Goal: Task Accomplishment & Management: Use online tool/utility

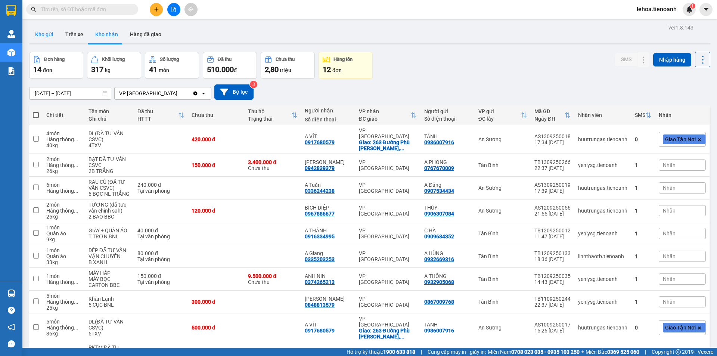
click at [45, 36] on button "Kho gửi" at bounding box center [44, 34] width 30 height 18
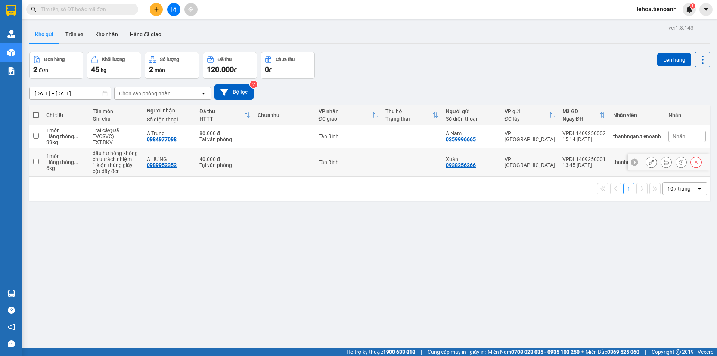
click at [34, 162] on input "checkbox" at bounding box center [36, 162] width 6 height 6
checkbox input "true"
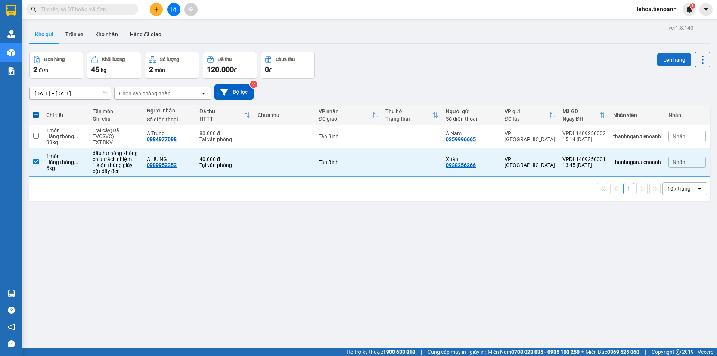
click at [675, 61] on button "Lên hàng" at bounding box center [674, 59] width 34 height 13
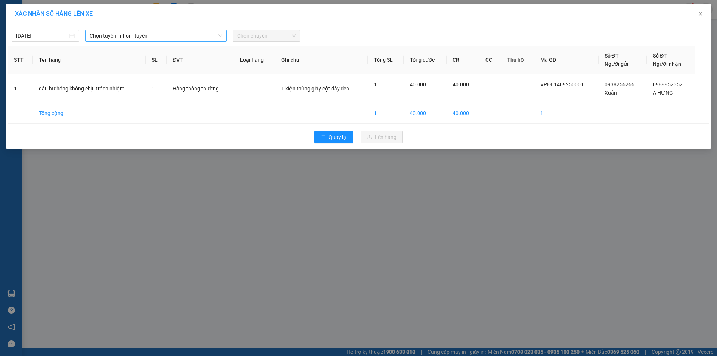
click at [115, 35] on span "Chọn tuyến - nhóm tuyến" at bounding box center [156, 35] width 133 height 11
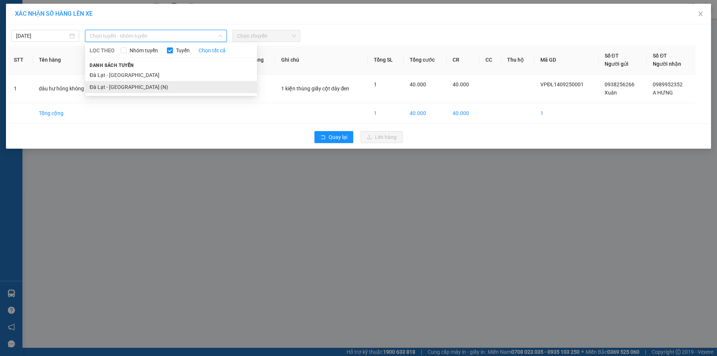
click at [117, 86] on li "Đà Lạt - [GEOGRAPHIC_DATA] (N)" at bounding box center [171, 87] width 172 height 12
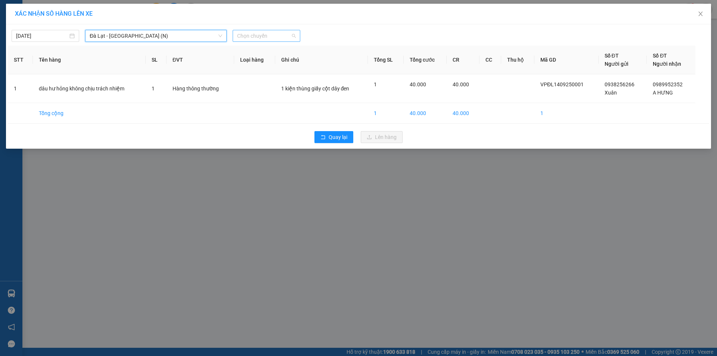
click at [265, 34] on span "Chọn chuyến" at bounding box center [266, 35] width 59 height 11
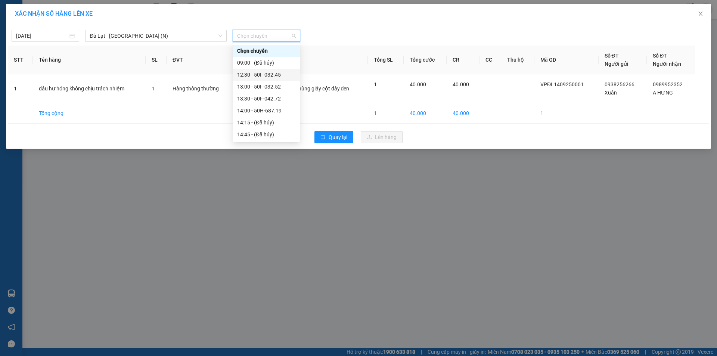
click at [258, 73] on div "12:30 - 50F-032.45" at bounding box center [266, 75] width 58 height 8
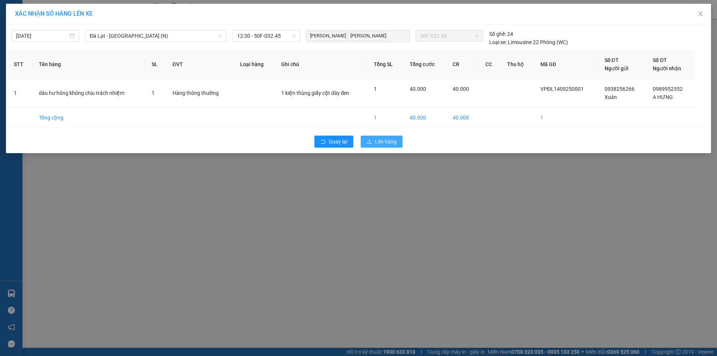
click at [396, 145] on span "Lên hàng" at bounding box center [386, 141] width 22 height 8
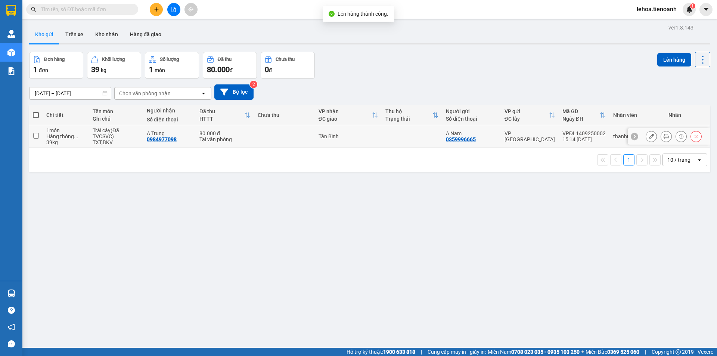
click at [35, 136] on input "checkbox" at bounding box center [36, 136] width 6 height 6
checkbox input "true"
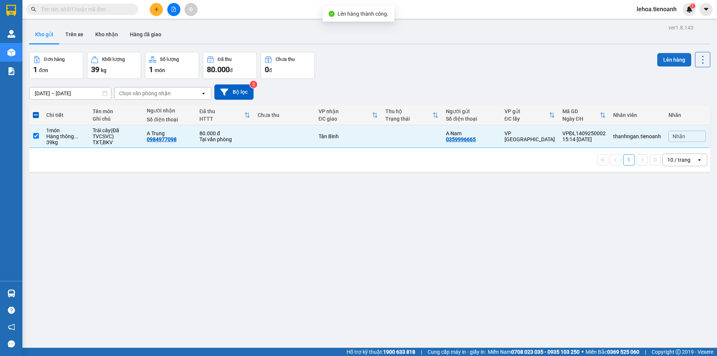
click at [663, 63] on button "Lên hàng" at bounding box center [674, 59] width 34 height 13
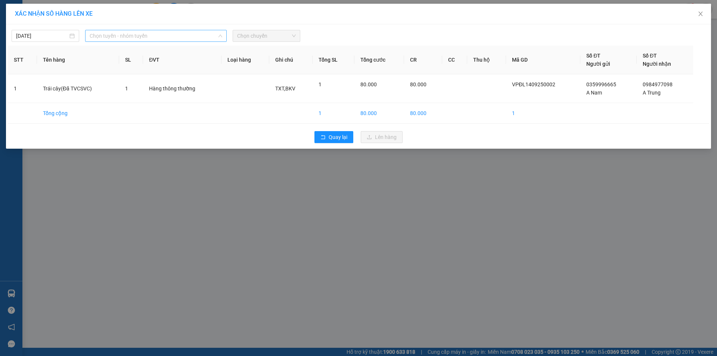
click at [168, 38] on span "Chọn tuyến - nhóm tuyến" at bounding box center [156, 35] width 133 height 11
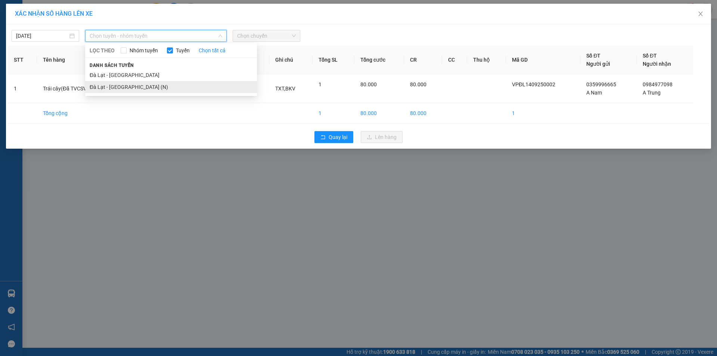
click at [124, 88] on li "Đà Lạt - [GEOGRAPHIC_DATA] (N)" at bounding box center [171, 87] width 172 height 12
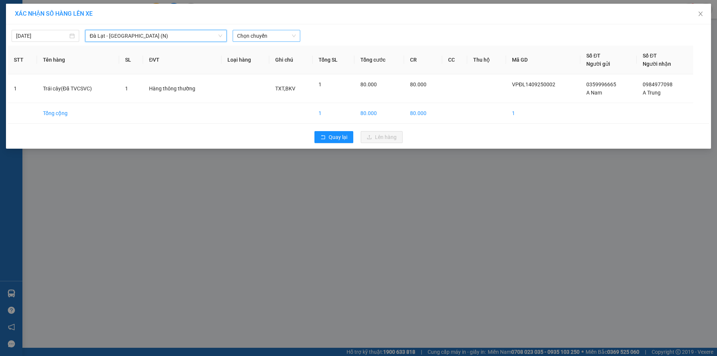
click at [252, 38] on span "Chọn chuyến" at bounding box center [266, 35] width 59 height 11
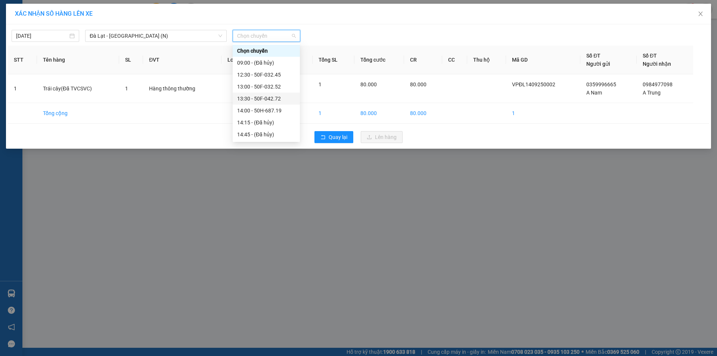
click at [263, 96] on div "13:30 - 50F-042.72" at bounding box center [266, 98] width 58 height 8
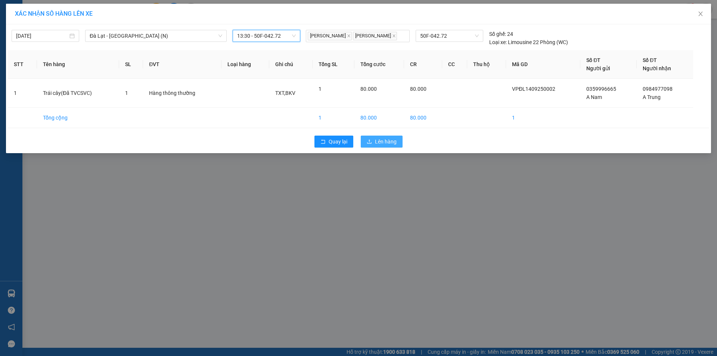
click at [393, 139] on span "Lên hàng" at bounding box center [386, 141] width 22 height 8
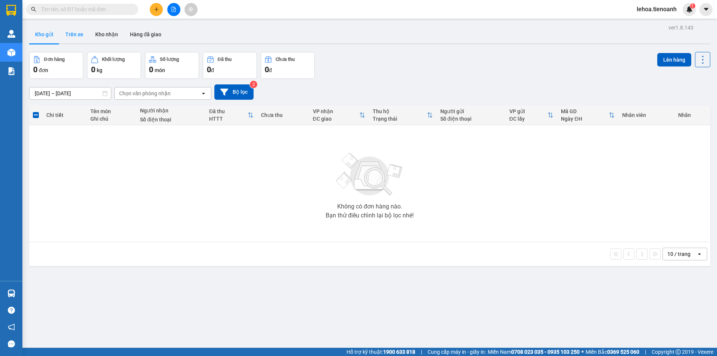
click at [80, 36] on button "Trên xe" at bounding box center [74, 34] width 30 height 18
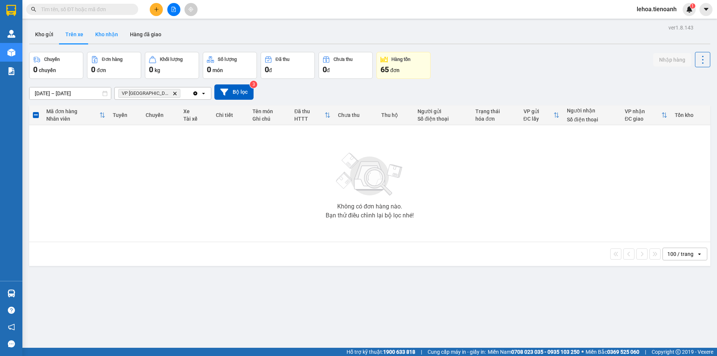
click at [107, 37] on button "Kho nhận" at bounding box center [106, 34] width 35 height 18
type input "[DATE] – [DATE]"
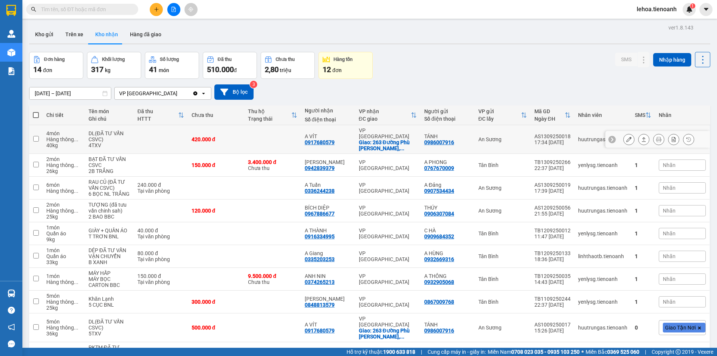
scroll to position [36, 0]
